Goal: Check status: Check status

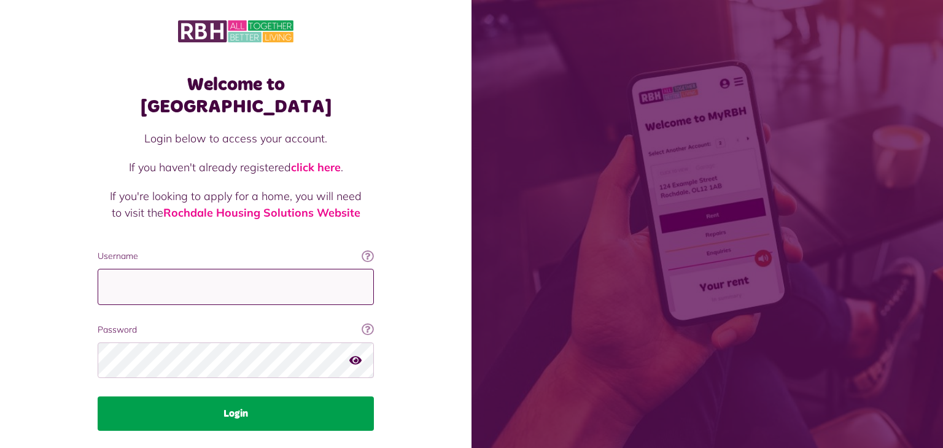
type input "**********"
click at [235, 396] on button "Login" at bounding box center [236, 413] width 276 height 34
click at [225, 396] on button "Login" at bounding box center [236, 413] width 276 height 34
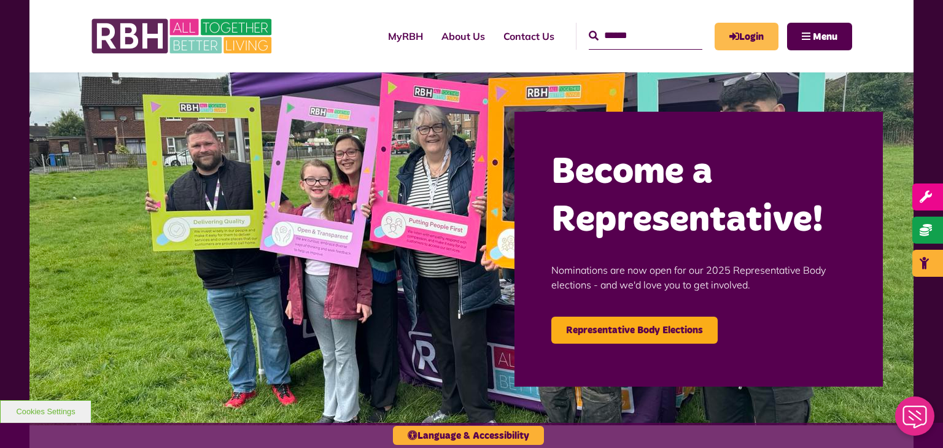
click at [748, 36] on link "Login" at bounding box center [746, 37] width 64 height 28
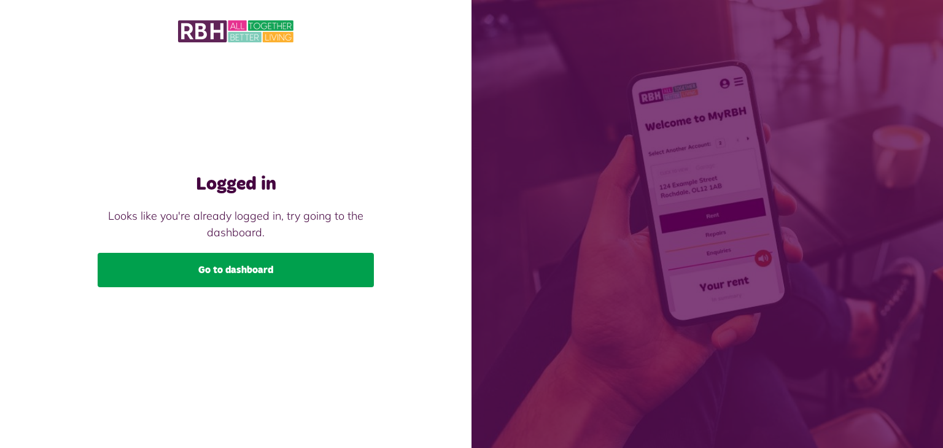
click at [262, 273] on link "Go to dashboard" at bounding box center [236, 270] width 276 height 34
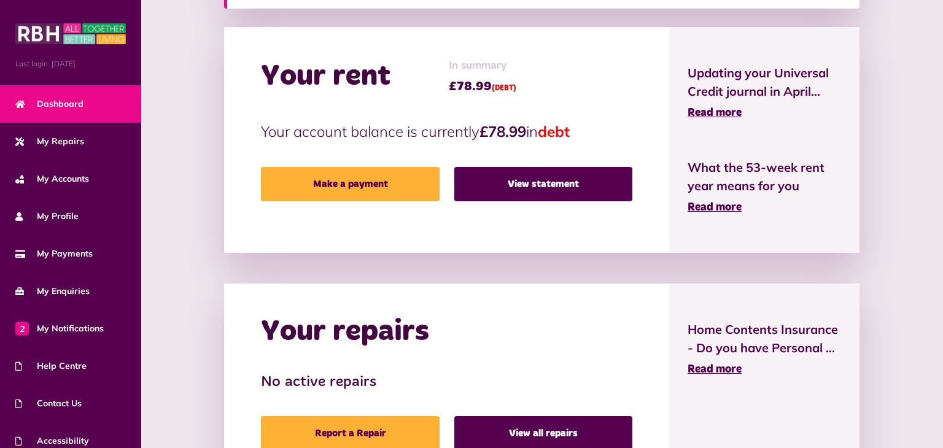
scroll to position [291, 0]
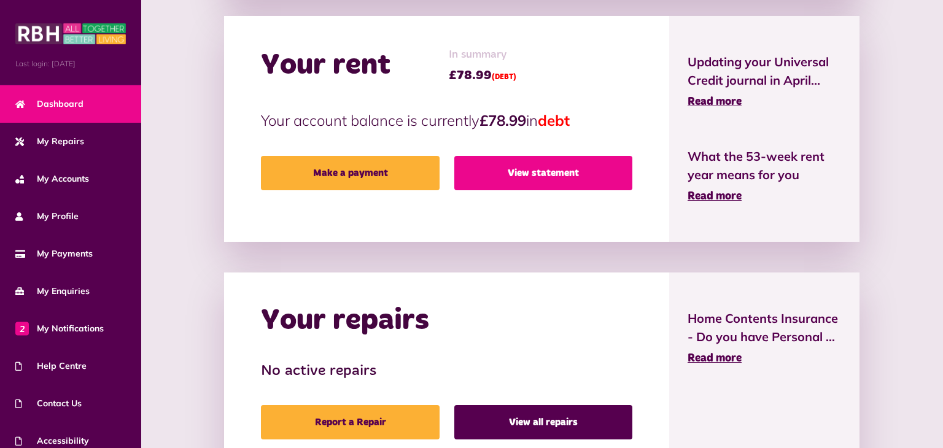
click at [538, 170] on link "View statement" at bounding box center [543, 173] width 178 height 34
